Goal: Find specific page/section: Find specific page/section

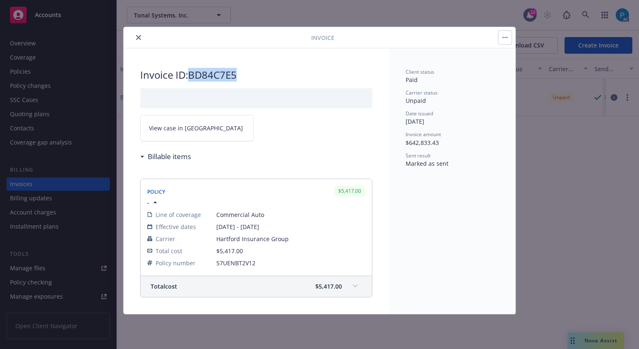
click at [217, 127] on link "View case in [GEOGRAPHIC_DATA]" at bounding box center [197, 128] width 114 height 26
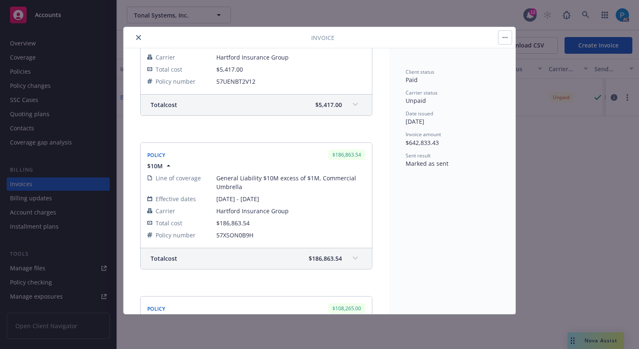
scroll to position [83, 0]
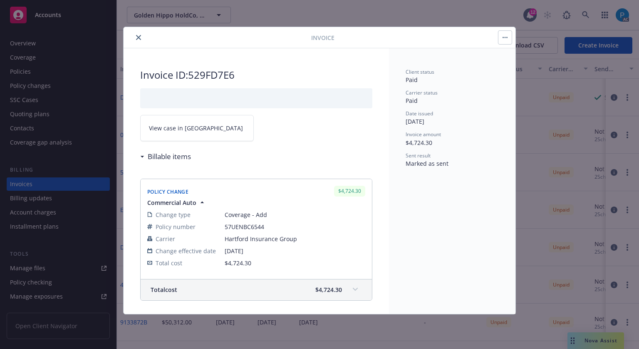
click at [67, 21] on div "Invoice Invoice ID: 529FD7E6 View case in SSC Billable items Policy Change $4,7…" at bounding box center [319, 174] width 639 height 349
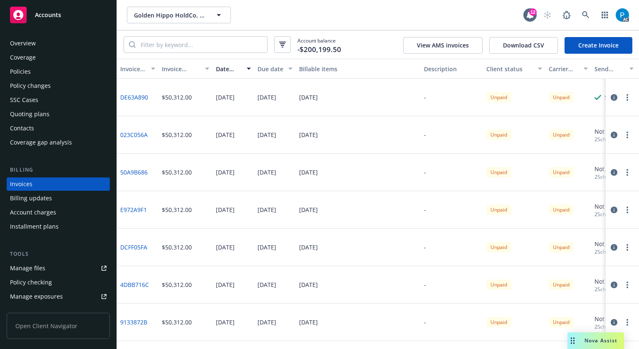
drag, startPoint x: 60, startPoint y: 15, endPoint x: 72, endPoint y: 18, distance: 11.5
click at [60, 15] on span "Accounts" at bounding box center [48, 15] width 26 height 7
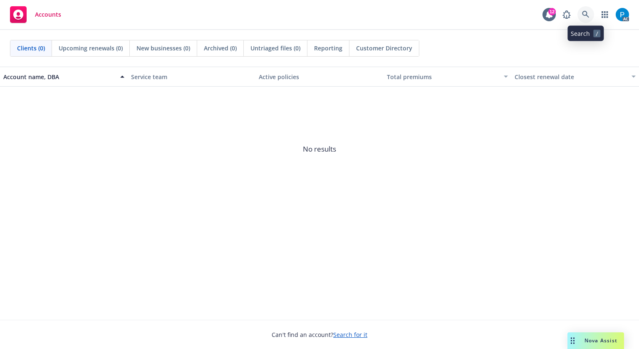
click at [588, 17] on icon at bounding box center [585, 14] width 7 height 7
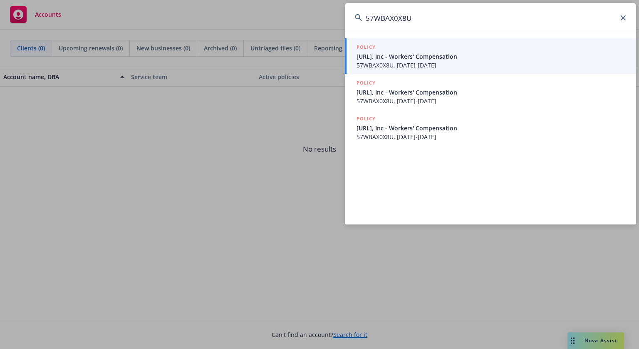
type input "57WBAX0X8U"
click at [419, 65] on span "57WBAX0X8U, 07/01/2023-07/01/2024" at bounding box center [492, 65] width 270 height 9
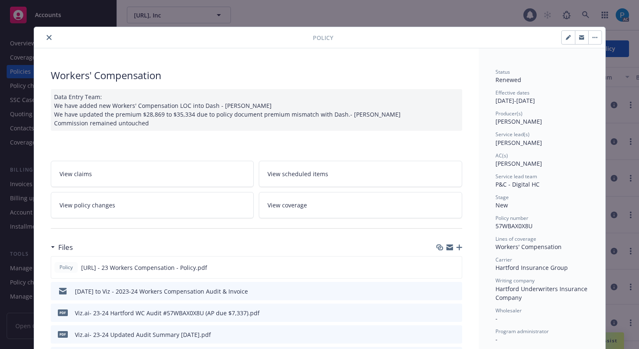
click at [47, 39] on icon "close" at bounding box center [49, 37] width 5 height 5
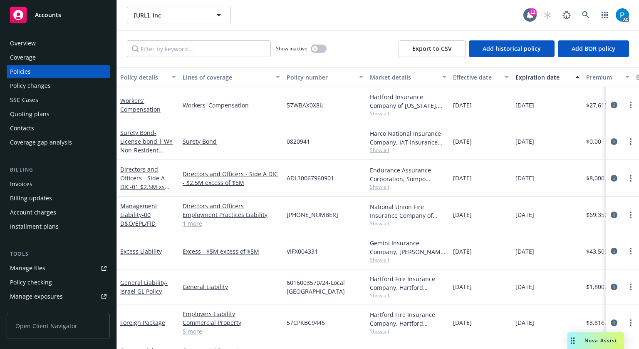
click at [36, 183] on div "Invoices" at bounding box center [58, 183] width 97 height 13
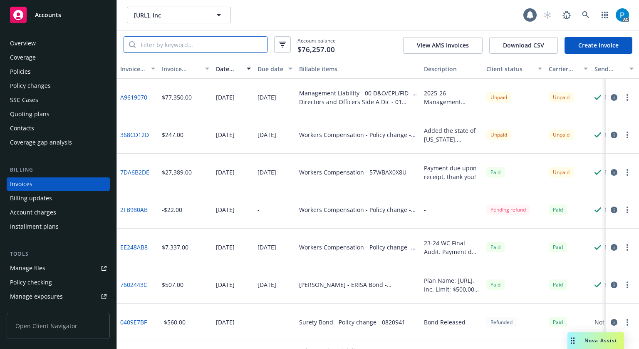
click at [186, 45] on input "search" at bounding box center [201, 45] width 131 height 16
paste input "57WBAX0X8U"
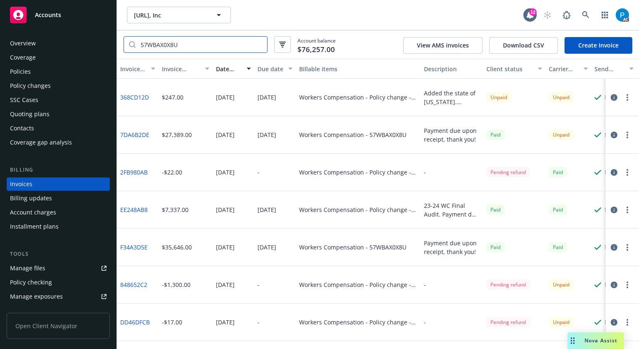
type input "57WBAX0X8U"
click at [611, 135] on icon "button" at bounding box center [614, 134] width 7 height 7
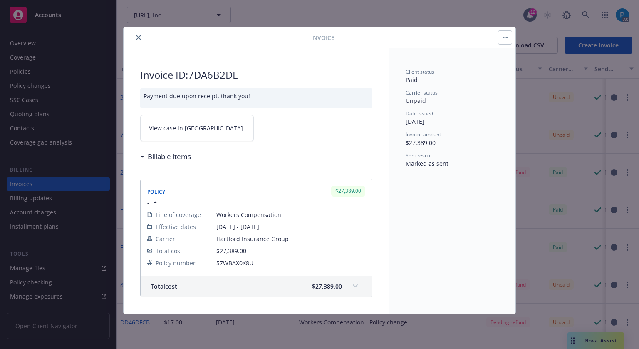
click at [186, 127] on span "View case in [GEOGRAPHIC_DATA]" at bounding box center [196, 128] width 94 height 9
